Goal: Task Accomplishment & Management: Use online tool/utility

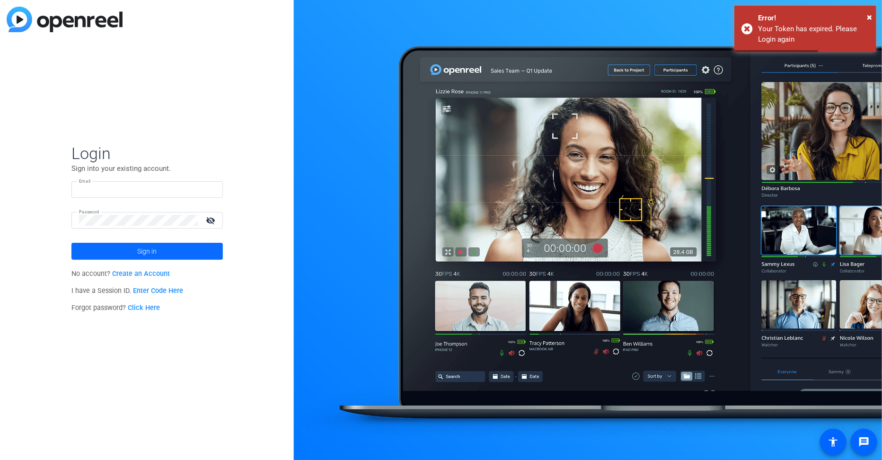
type input "[EMAIL_ADDRESS][DOMAIN_NAME]"
click at [160, 252] on span at bounding box center [146, 251] width 151 height 23
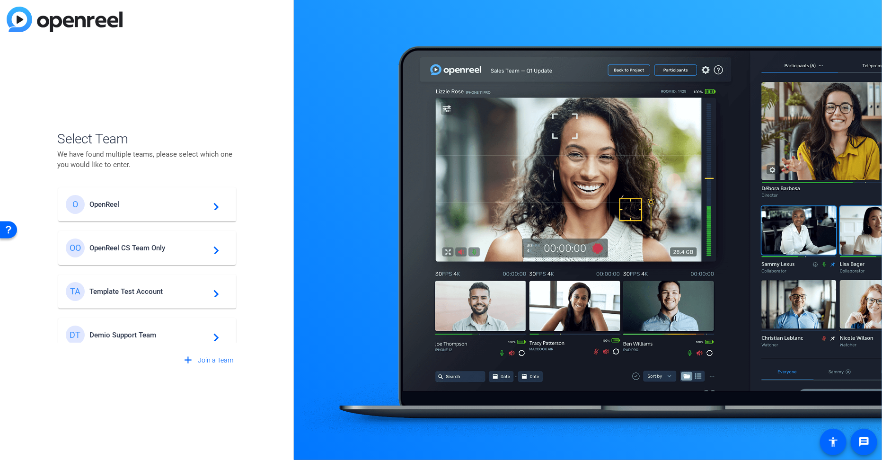
click at [159, 247] on span "OpenReel CS Team Only" at bounding box center [148, 248] width 118 height 9
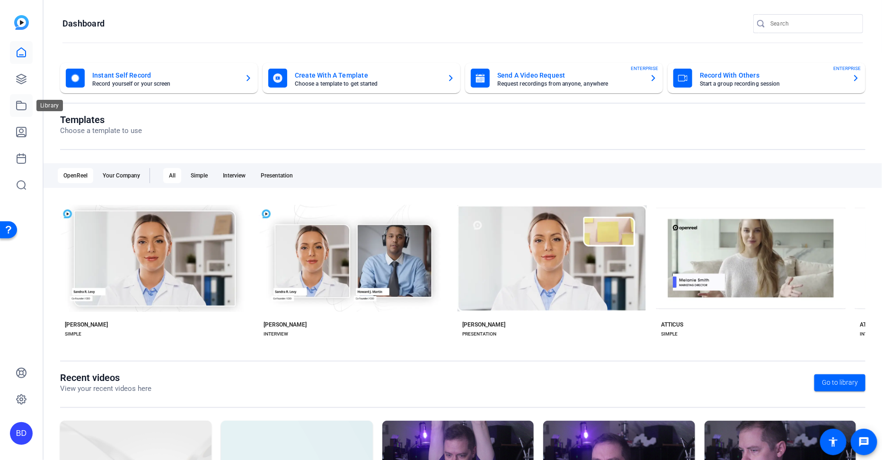
click at [22, 105] on icon at bounding box center [21, 105] width 11 height 11
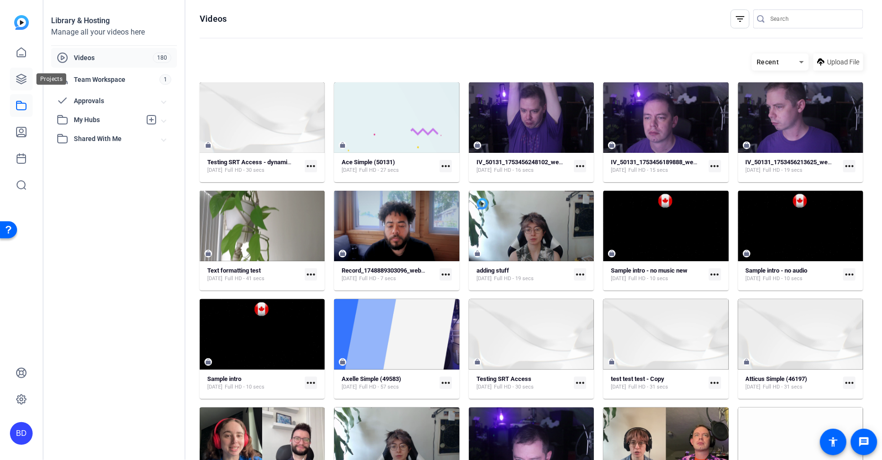
click at [26, 80] on icon at bounding box center [21, 78] width 11 height 11
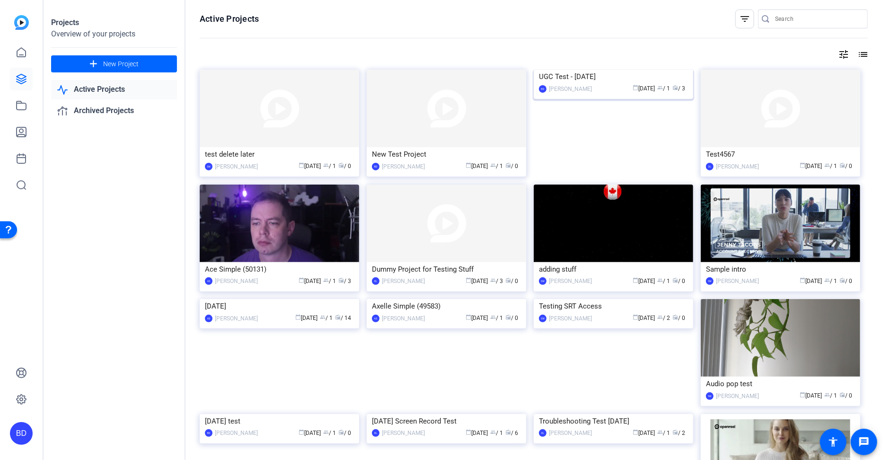
click at [568, 84] on div "UGC Test - [DATE]" at bounding box center [613, 77] width 149 height 14
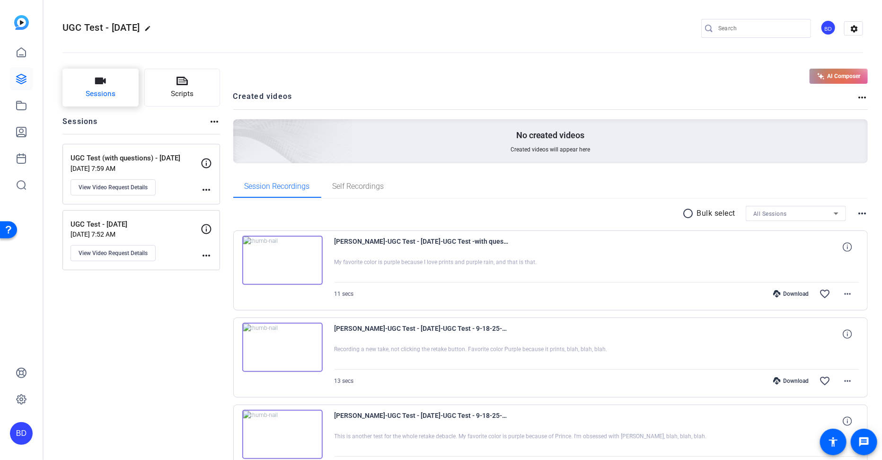
click at [109, 91] on span "Sessions" at bounding box center [101, 93] width 30 height 11
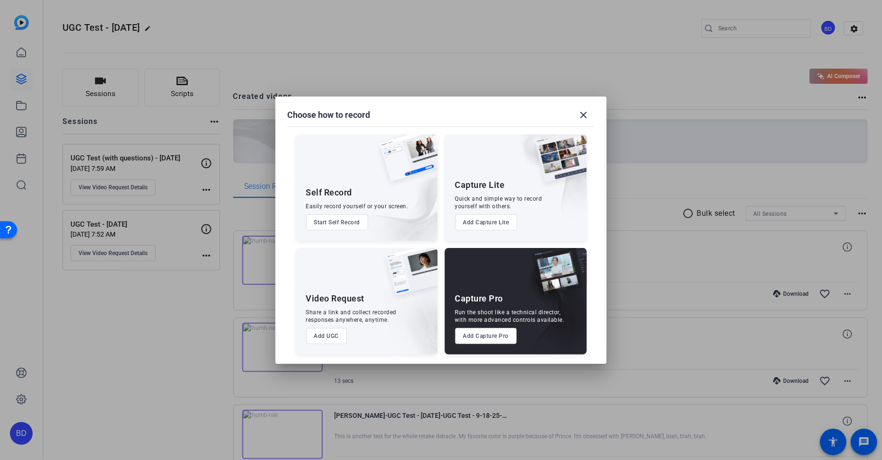
click at [490, 334] on button "Add Capture Pro" at bounding box center [486, 336] width 62 height 16
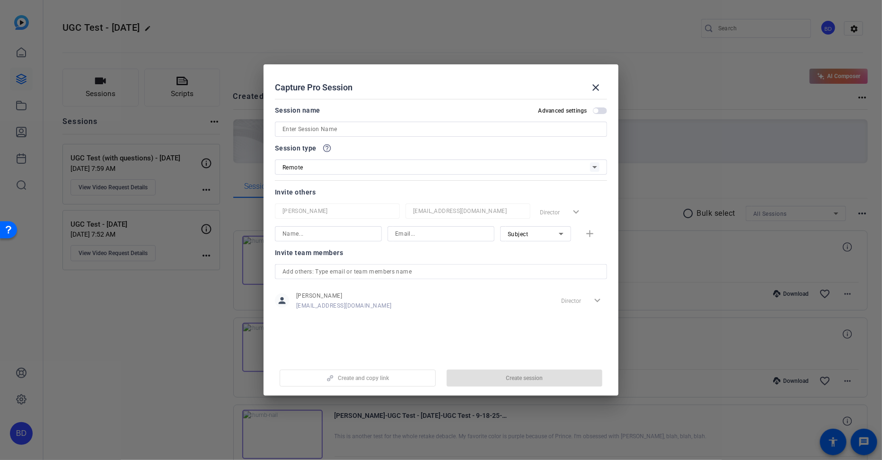
drag, startPoint x: 365, startPoint y: 138, endPoint x: 370, endPoint y: 129, distance: 10.4
click at [365, 137] on div at bounding box center [441, 142] width 332 height 10
click at [370, 129] on input at bounding box center [441, 129] width 317 height 11
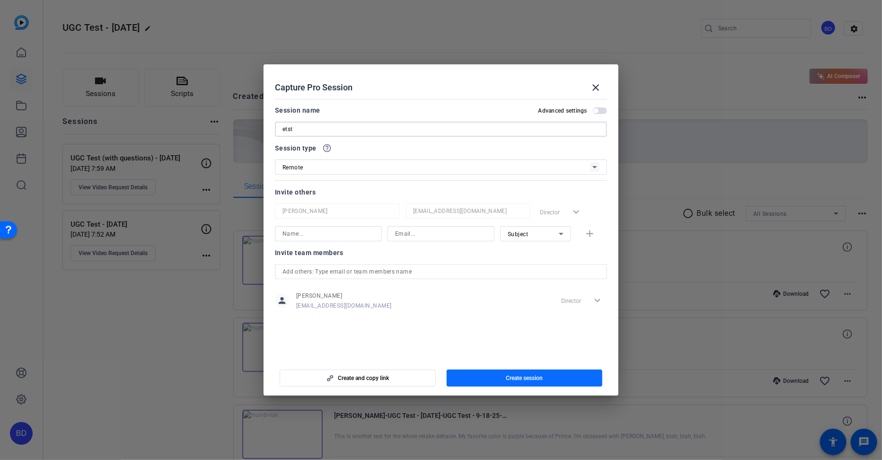
type input "etst"
click at [490, 380] on span "button" at bounding box center [525, 378] width 156 height 23
